Goal: Task Accomplishment & Management: Manage account settings

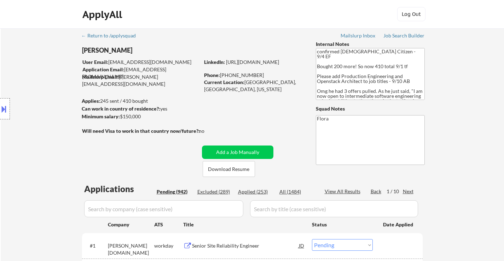
select select ""pending""
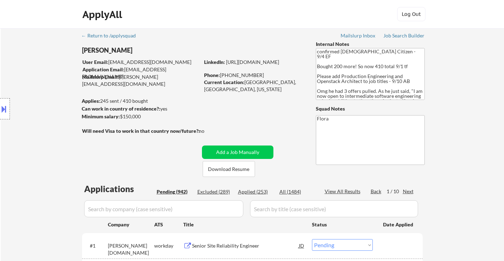
select select ""pending""
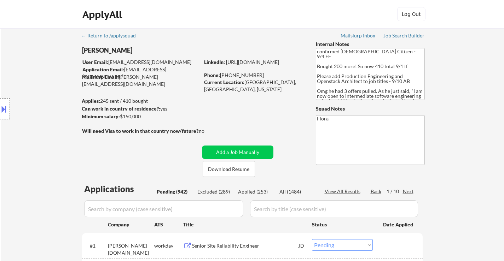
select select ""pending""
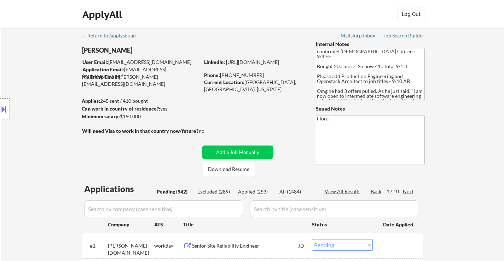
select select ""pending""
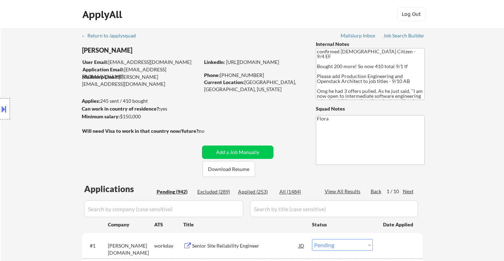
select select ""pending""
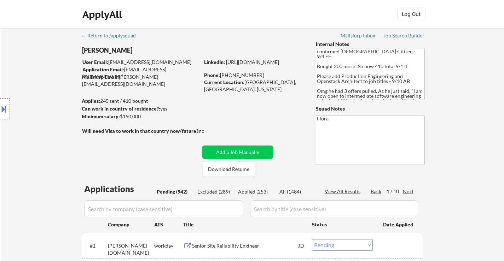
select select ""pending""
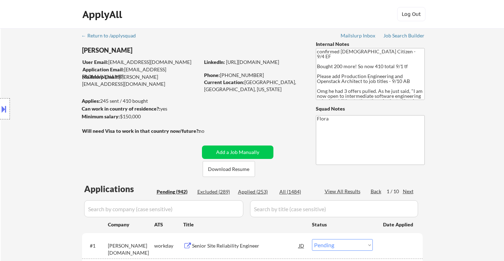
select select ""pending""
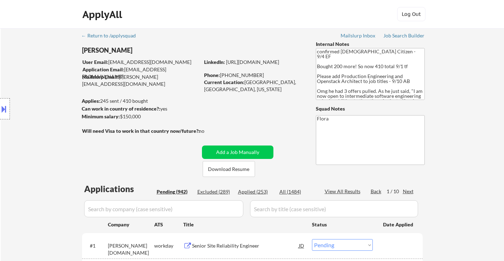
select select ""pending""
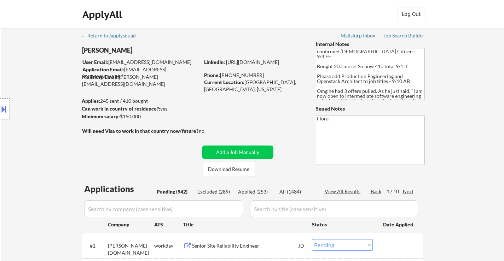
select select ""pending""
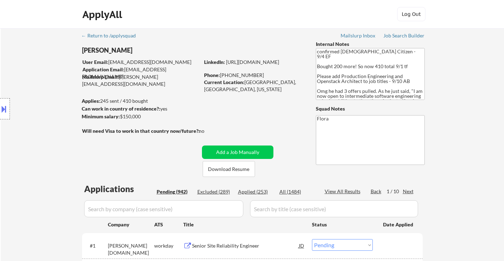
select select ""pending""
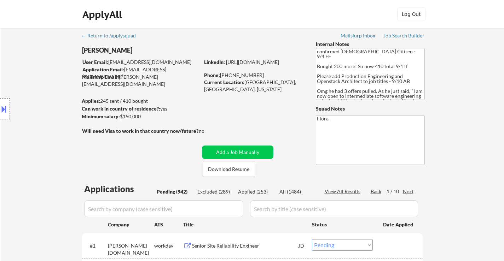
select select ""pending""
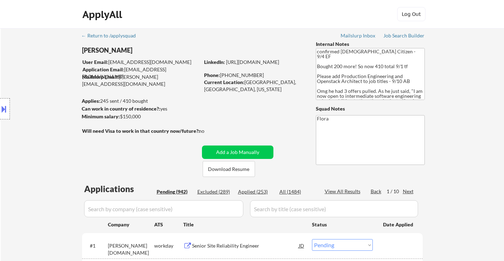
select select ""pending""
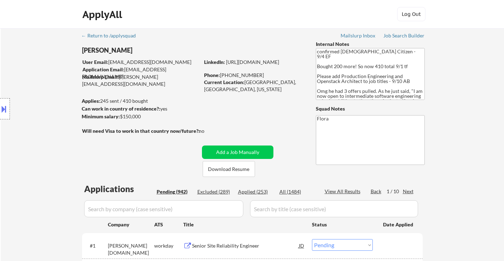
select select ""pending""
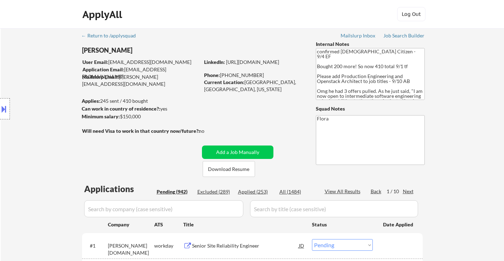
select select ""pending""
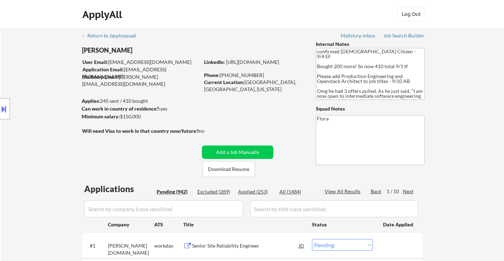
select select ""pending""
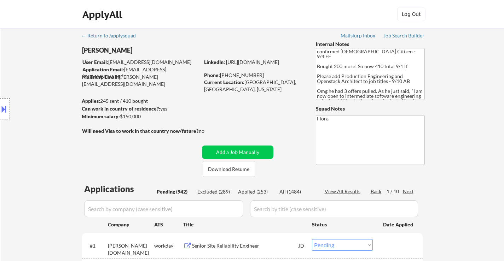
select select ""pending""
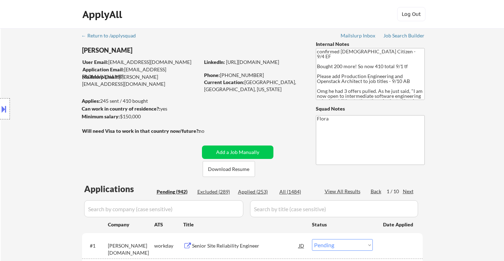
select select ""pending""
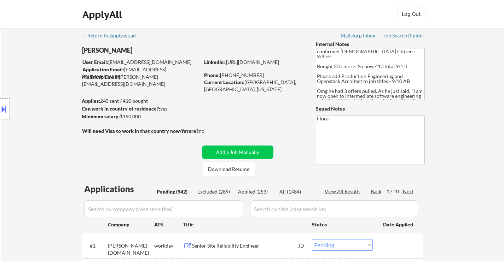
select select ""pending""
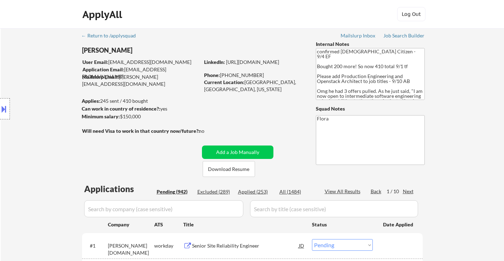
select select ""pending""
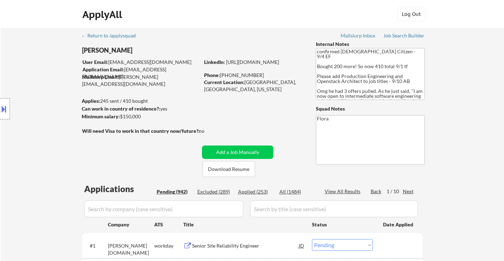
select select ""pending""
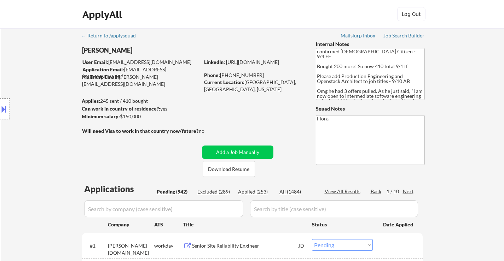
scroll to position [531, 0]
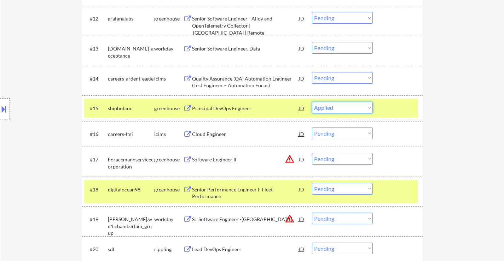
click at [312, 102] on select "Choose an option... Pending Applied Excluded (Questions) Excluded (Expired) Exc…" at bounding box center [342, 108] width 61 height 12
select select ""pending""
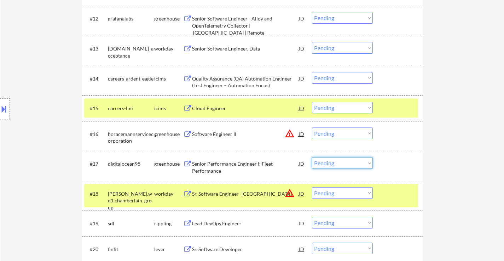
click at [343, 165] on select "Choose an option... Pending Applied Excluded (Questions) Excluded (Expired) Exc…" at bounding box center [342, 163] width 61 height 12
click at [312, 157] on select "Choose an option... Pending Applied Excluded (Questions) Excluded (Expired) Exc…" at bounding box center [342, 163] width 61 height 12
click at [221, 135] on div "Software Engineer II" at bounding box center [245, 134] width 107 height 7
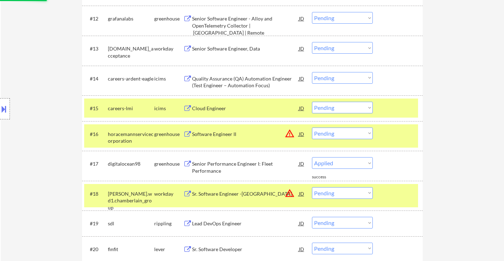
select select ""pending""
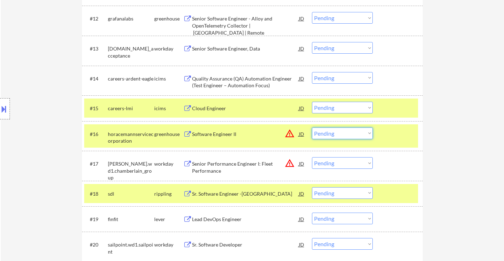
click at [359, 133] on select "Choose an option... Pending Applied Excluded (Questions) Excluded (Expired) Exc…" at bounding box center [342, 134] width 61 height 12
click at [312, 128] on select "Choose an option... Pending Applied Excluded (Questions) Excluded (Expired) Exc…" at bounding box center [342, 134] width 61 height 12
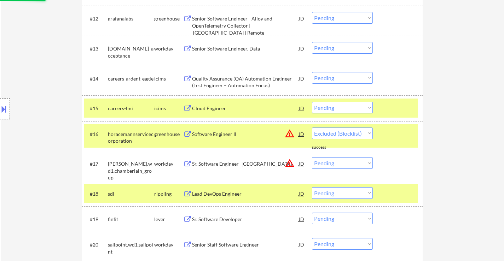
select select ""pending""
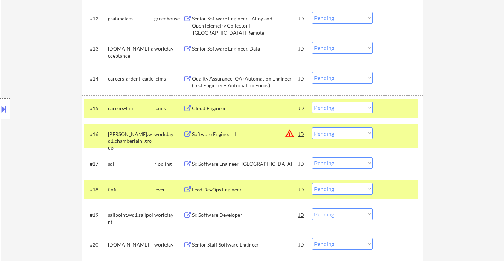
click at [394, 107] on div at bounding box center [398, 108] width 31 height 13
click at [393, 132] on div at bounding box center [398, 134] width 31 height 13
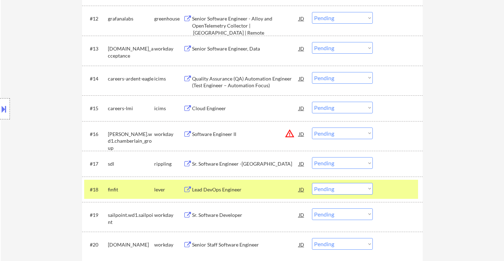
click at [394, 187] on div at bounding box center [398, 189] width 31 height 13
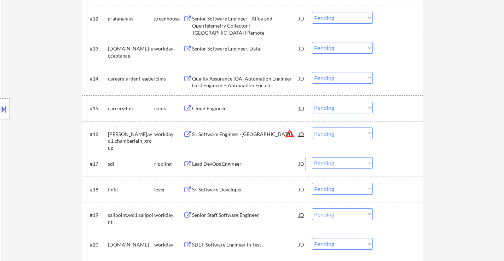
click at [218, 166] on div "Lead DevOps Engineer" at bounding box center [245, 164] width 107 height 7
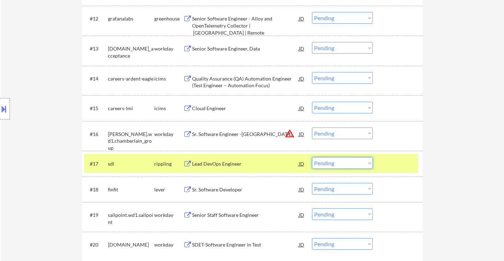
click at [348, 164] on select "Choose an option... Pending Applied Excluded (Questions) Excluded (Expired) Exc…" at bounding box center [342, 163] width 61 height 12
click at [312, 157] on select "Choose an option... Pending Applied Excluded (Questions) Excluded (Expired) Exc…" at bounding box center [342, 163] width 61 height 12
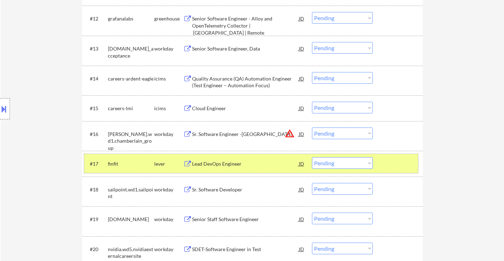
drag, startPoint x: 416, startPoint y: 158, endPoint x: 391, endPoint y: 159, distance: 25.1
click at [416, 159] on div "#17 finfit lever Lead DevOps Engineer JD warning_amber Choose an option... Pend…" at bounding box center [251, 163] width 334 height 19
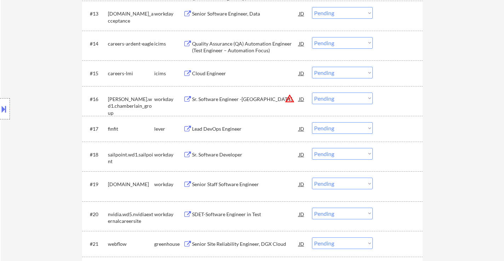
scroll to position [601, 0]
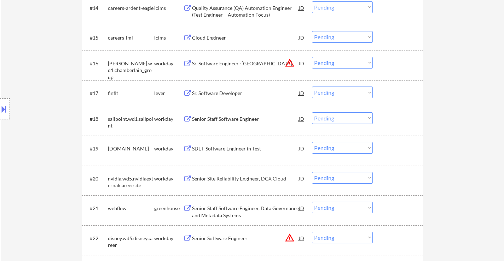
click at [221, 93] on div "Sr. Software Developer" at bounding box center [245, 93] width 107 height 7
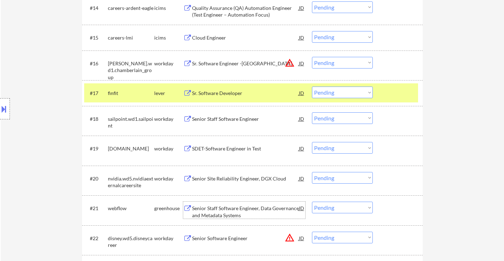
click at [236, 206] on div "Senior Staff Software Engineer, Data Governance and Metadata Systems" at bounding box center [245, 212] width 107 height 14
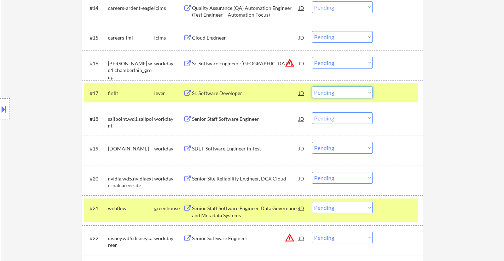
click at [334, 94] on select "Choose an option... Pending Applied Excluded (Questions) Excluded (Expired) Exc…" at bounding box center [342, 93] width 61 height 12
click at [312, 87] on select "Choose an option... Pending Applied Excluded (Questions) Excluded (Expired) Exc…" at bounding box center [342, 93] width 61 height 12
select select ""pending""
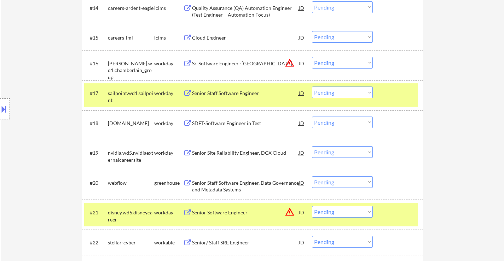
click at [329, 183] on select "Choose an option... Pending Applied Excluded (Questions) Excluded (Expired) Exc…" at bounding box center [342, 183] width 61 height 12
click at [312, 177] on select "Choose an option... Pending Applied Excluded (Questions) Excluded (Expired) Exc…" at bounding box center [342, 183] width 61 height 12
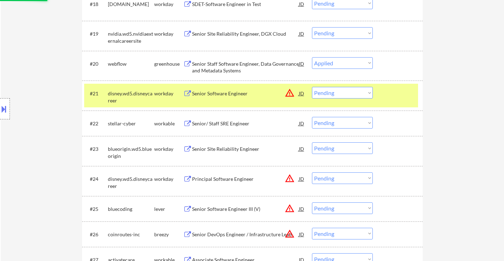
scroll to position [743, 0]
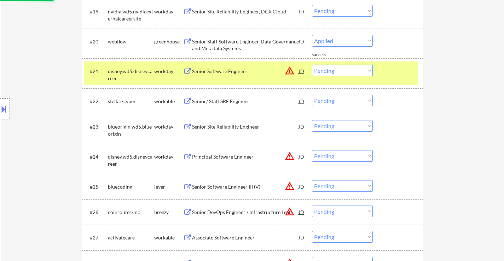
click at [233, 100] on div "Senior/ Staff SRE Engineer" at bounding box center [245, 101] width 107 height 7
select select ""pending""
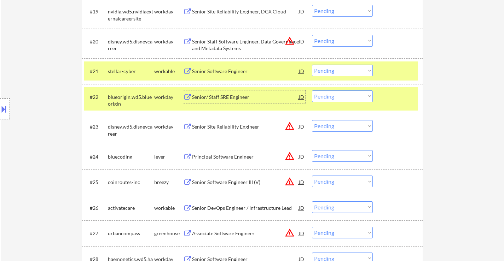
click at [398, 73] on div at bounding box center [398, 71] width 31 height 13
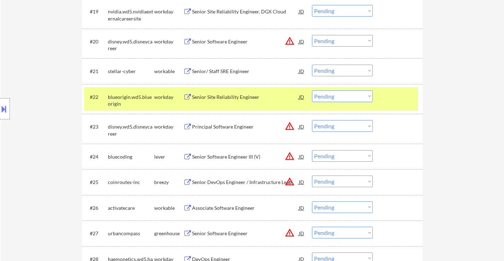
click at [393, 96] on div at bounding box center [398, 97] width 31 height 13
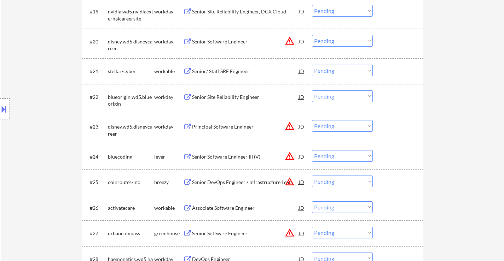
click at [228, 73] on div "Senior/ Staff SRE Engineer" at bounding box center [245, 71] width 107 height 7
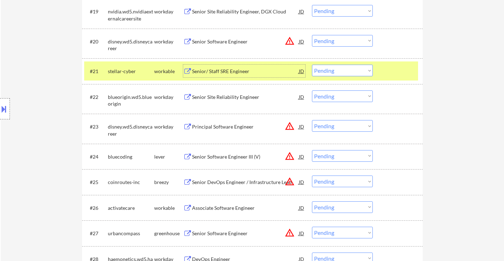
click at [346, 68] on select "Choose an option... Pending Applied Excluded (Questions) Excluded (Expired) Exc…" at bounding box center [342, 71] width 61 height 12
click at [312, 65] on select "Choose an option... Pending Applied Excluded (Questions) Excluded (Expired) Exc…" at bounding box center [342, 71] width 61 height 12
select select ""pending""
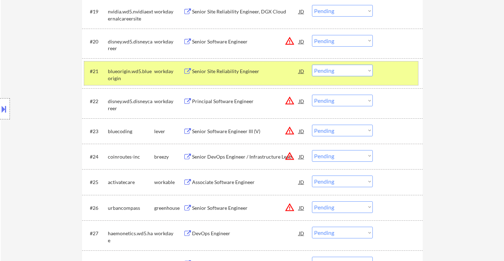
click at [391, 70] on div at bounding box center [398, 71] width 31 height 13
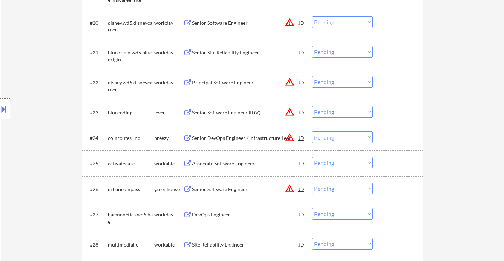
scroll to position [778, 0]
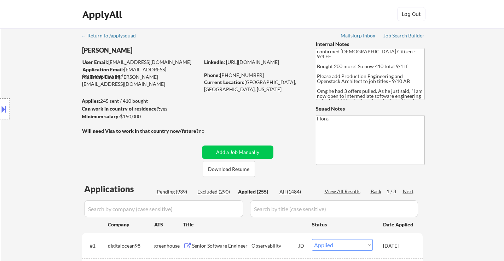
select select ""applied""
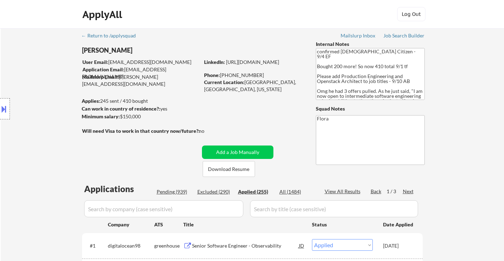
select select ""applied""
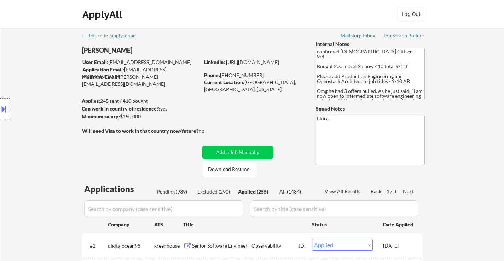
select select ""applied""
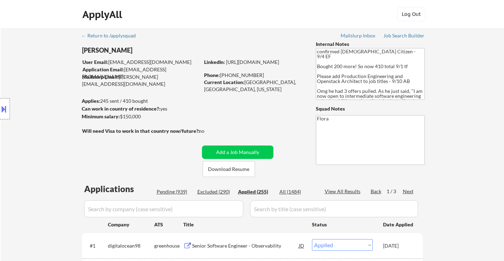
select select ""applied""
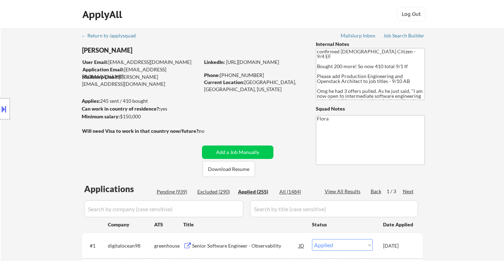
select select ""applied""
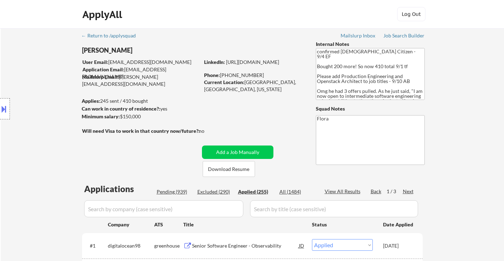
select select ""applied""
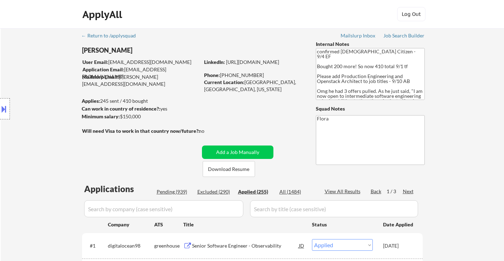
select select ""applied""
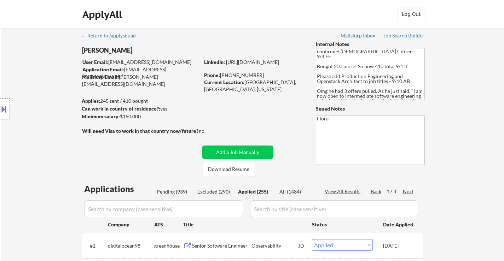
select select ""applied""
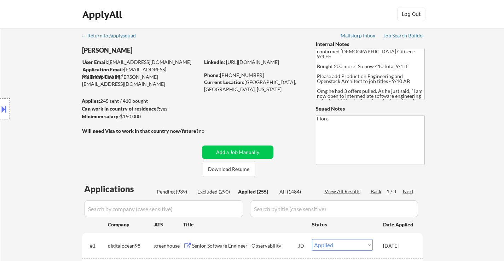
select select ""applied""
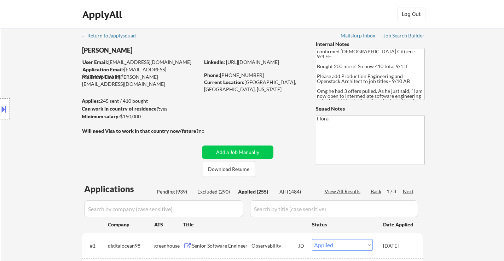
select select ""applied""
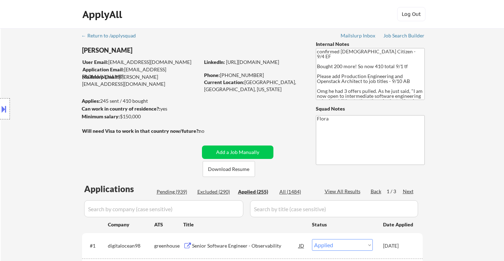
select select ""applied""
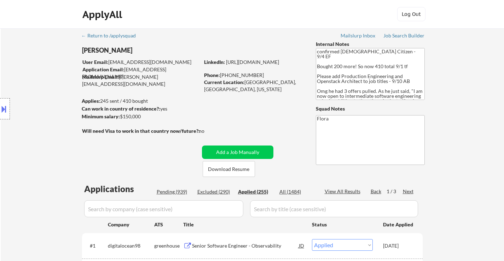
select select ""applied""
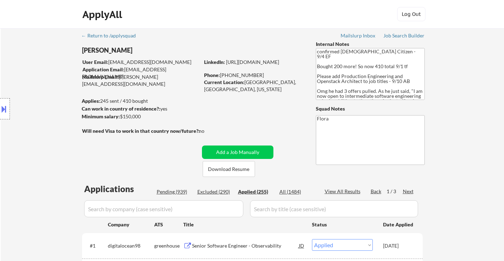
select select ""applied""
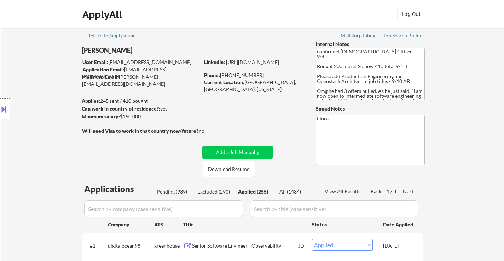
select select ""applied""
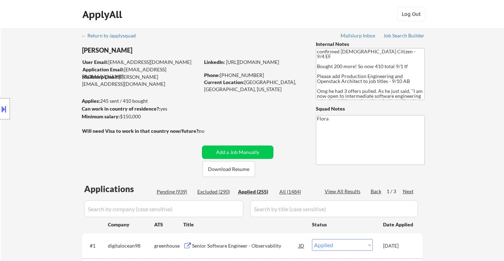
select select ""applied""
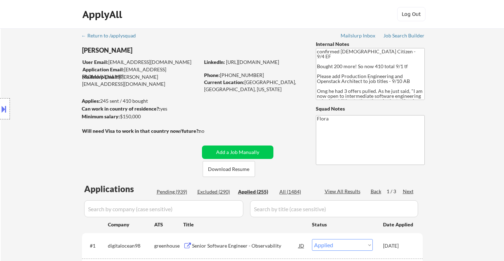
select select ""applied""
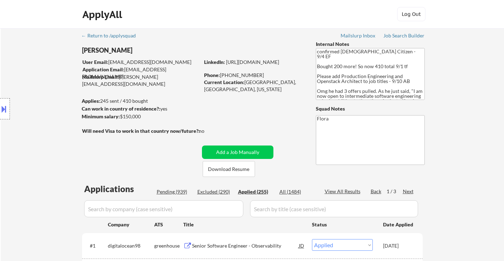
select select ""applied""
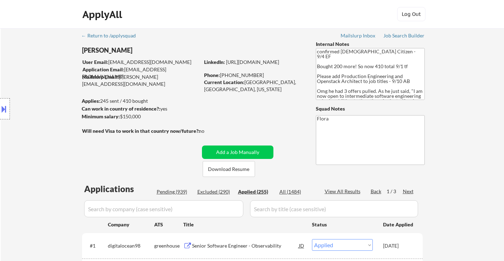
select select ""applied""
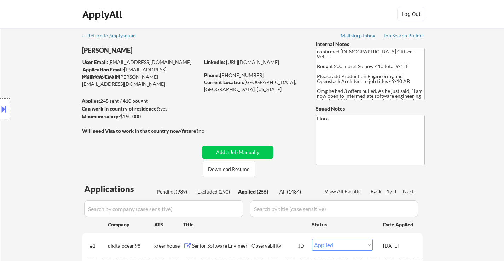
select select ""applied""
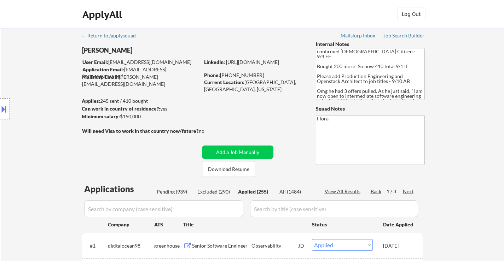
select select ""applied""
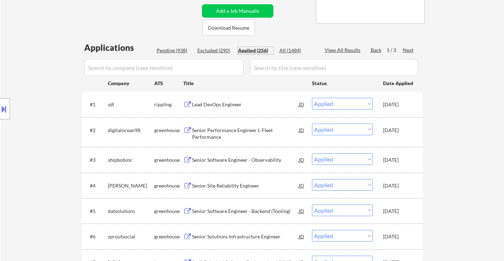
scroll to position [177, 0]
